Goal: Information Seeking & Learning: Check status

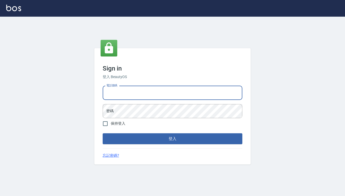
type input "0909291021"
click at [173, 139] on button "登入" at bounding box center [173, 138] width 140 height 11
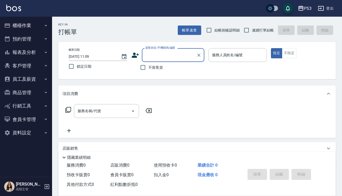
click at [28, 51] on button "報表及分析" at bounding box center [26, 53] width 48 height 14
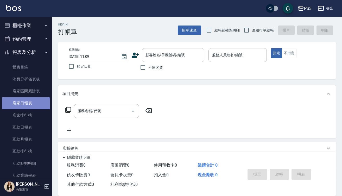
click at [26, 103] on link "店家日報表" at bounding box center [26, 103] width 48 height 12
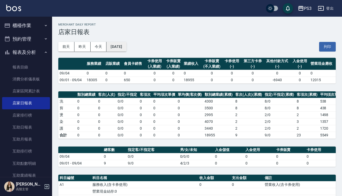
click at [124, 47] on button "[DATE]" at bounding box center [117, 47] width 20 height 10
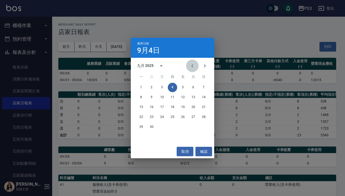
click at [192, 66] on icon "Previous month" at bounding box center [192, 65] width 2 height 3
click at [204, 127] on button "31" at bounding box center [203, 126] width 9 height 9
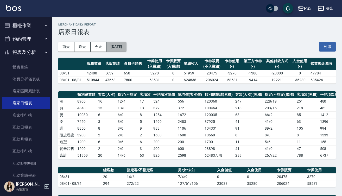
click at [126, 47] on button "[DATE]" at bounding box center [117, 47] width 20 height 10
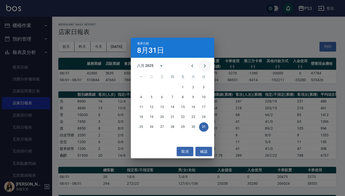
click at [205, 67] on icon "Next month" at bounding box center [205, 66] width 6 height 6
click at [161, 87] on button "3" at bounding box center [161, 87] width 9 height 9
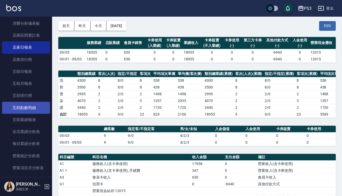
scroll to position [55, 0]
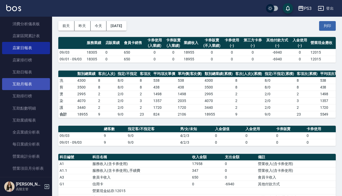
click at [25, 84] on link "互助月報表" at bounding box center [26, 84] width 48 height 12
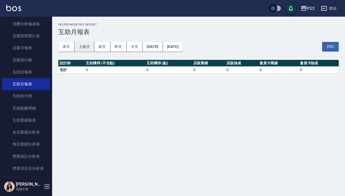
click at [84, 46] on button "上個月" at bounding box center [85, 47] width 20 height 10
